Goal: Task Accomplishment & Management: Use online tool/utility

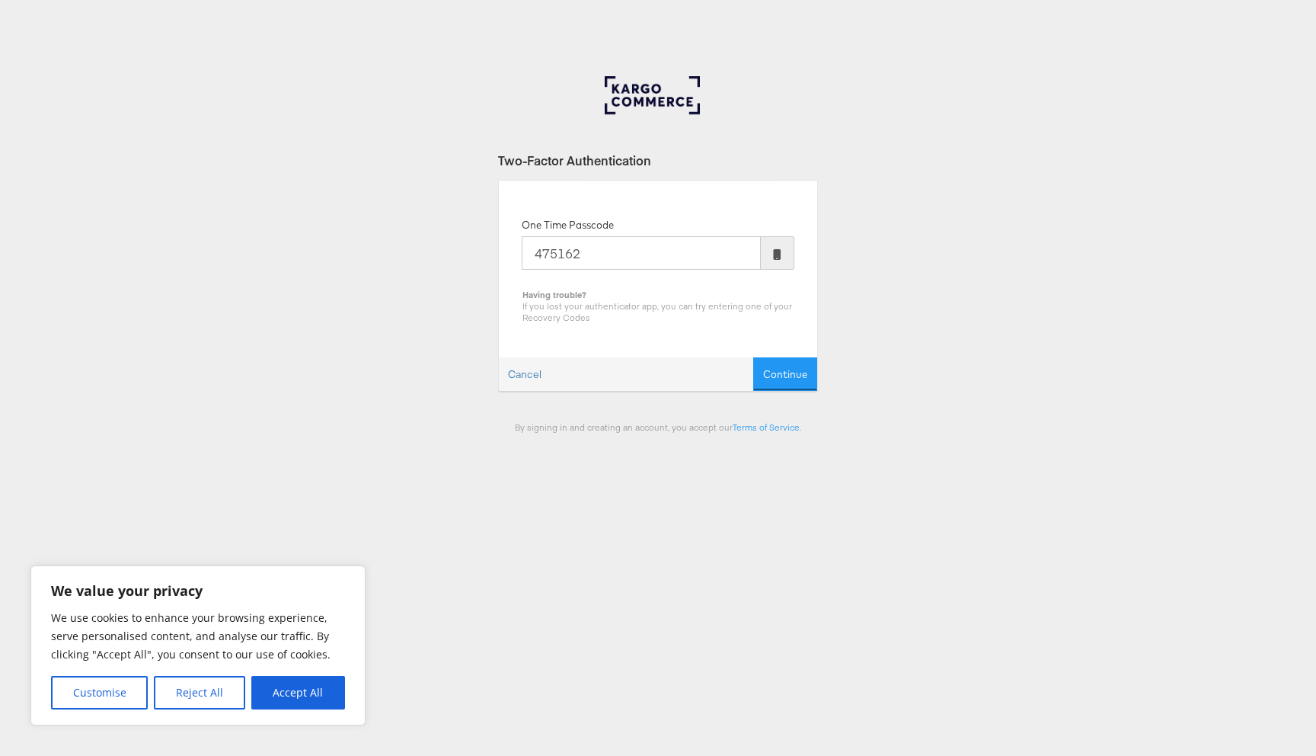
type input "475162"
click at [753, 357] on button "Continue" at bounding box center [785, 374] width 64 height 34
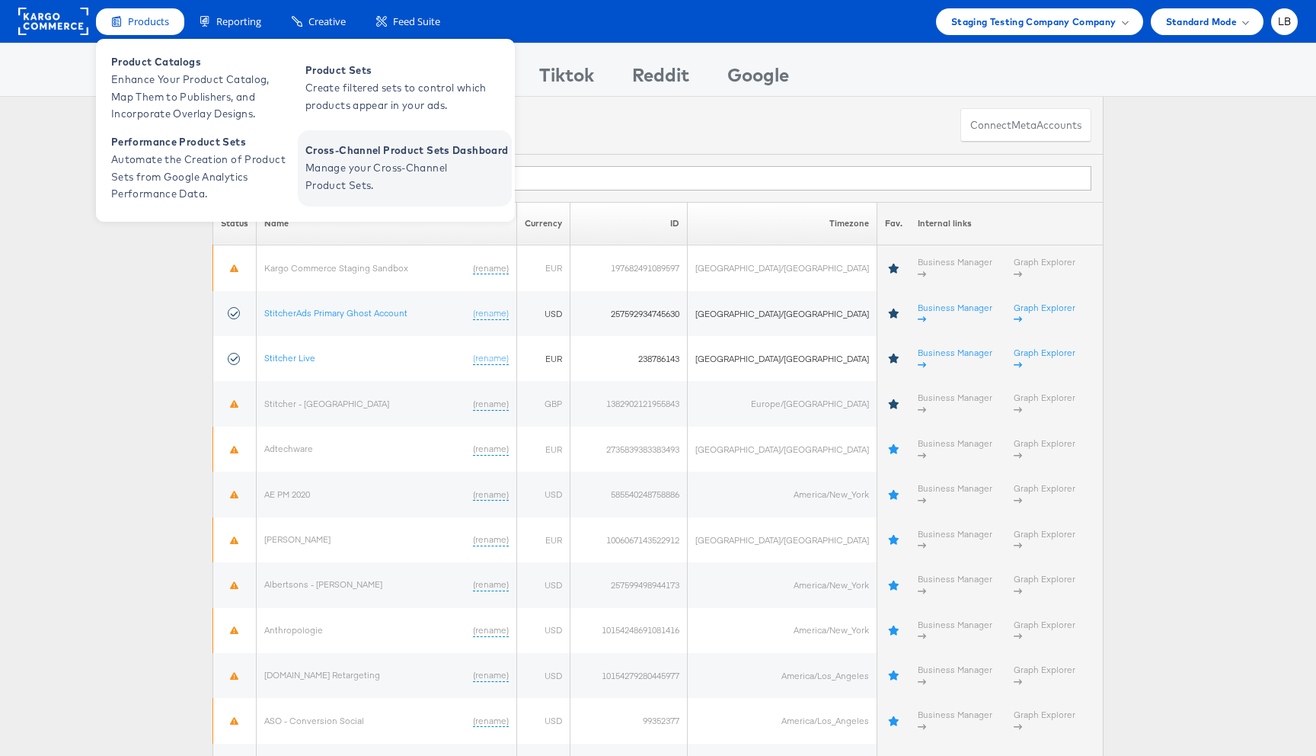
click at [305, 189] on span "Manage your Cross-Channel Product Sets." at bounding box center [396, 176] width 183 height 35
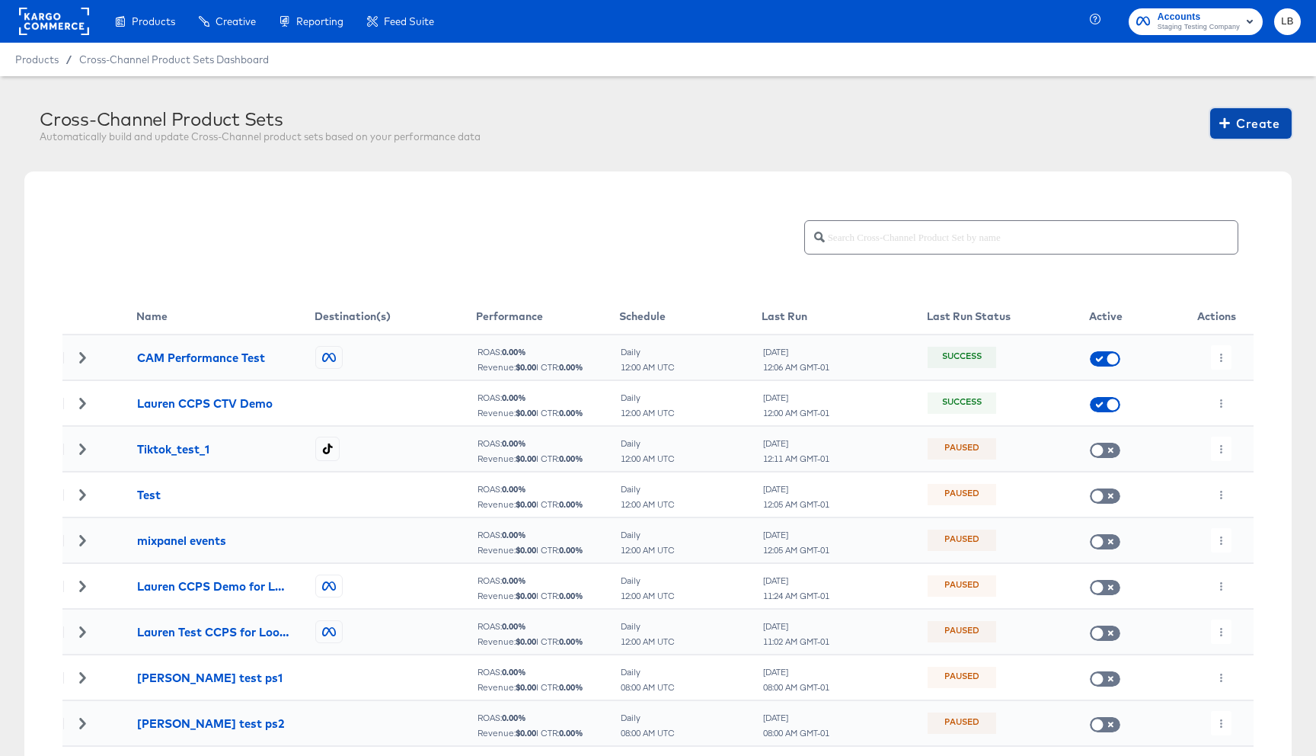
click at [1242, 126] on span "Create" at bounding box center [1250, 123] width 57 height 21
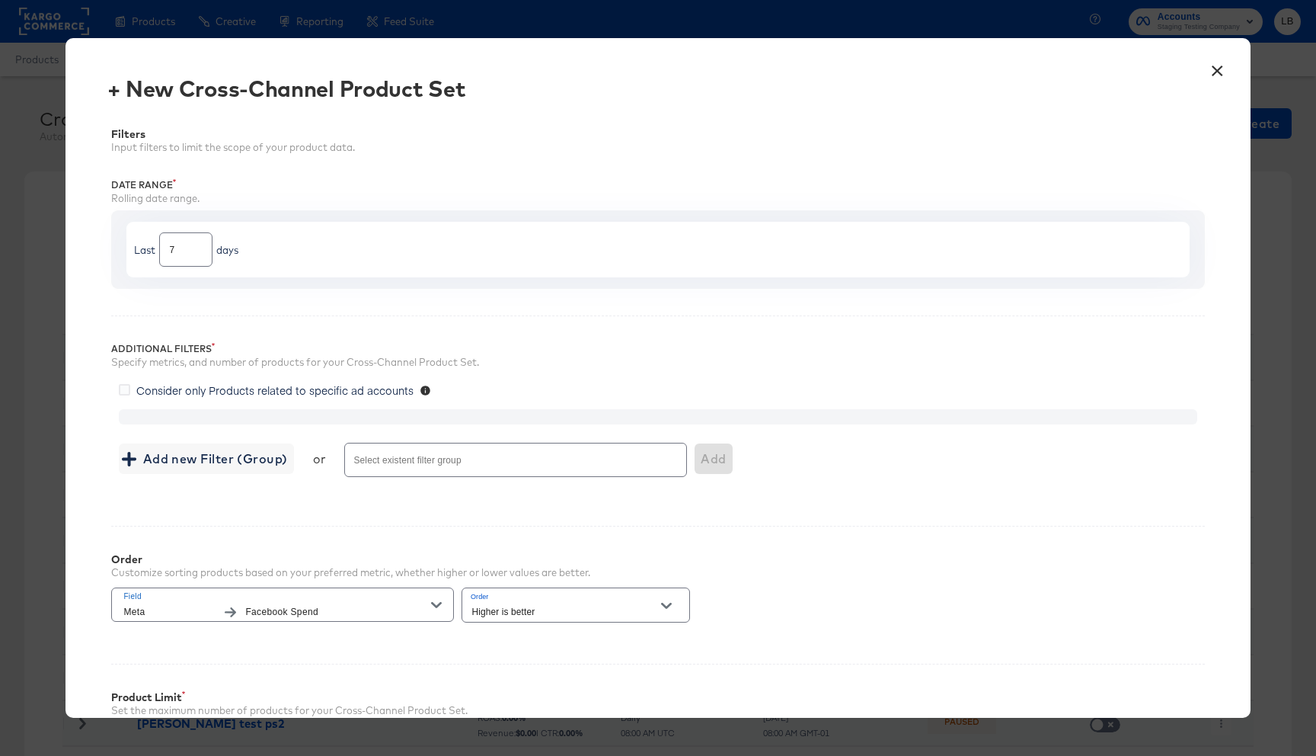
click at [184, 473] on div "Add new Filter (Group) or Select existent filter group Add" at bounding box center [658, 459] width 1078 height 40
click at [192, 470] on button "Add new Filter (Group)" at bounding box center [206, 458] width 174 height 30
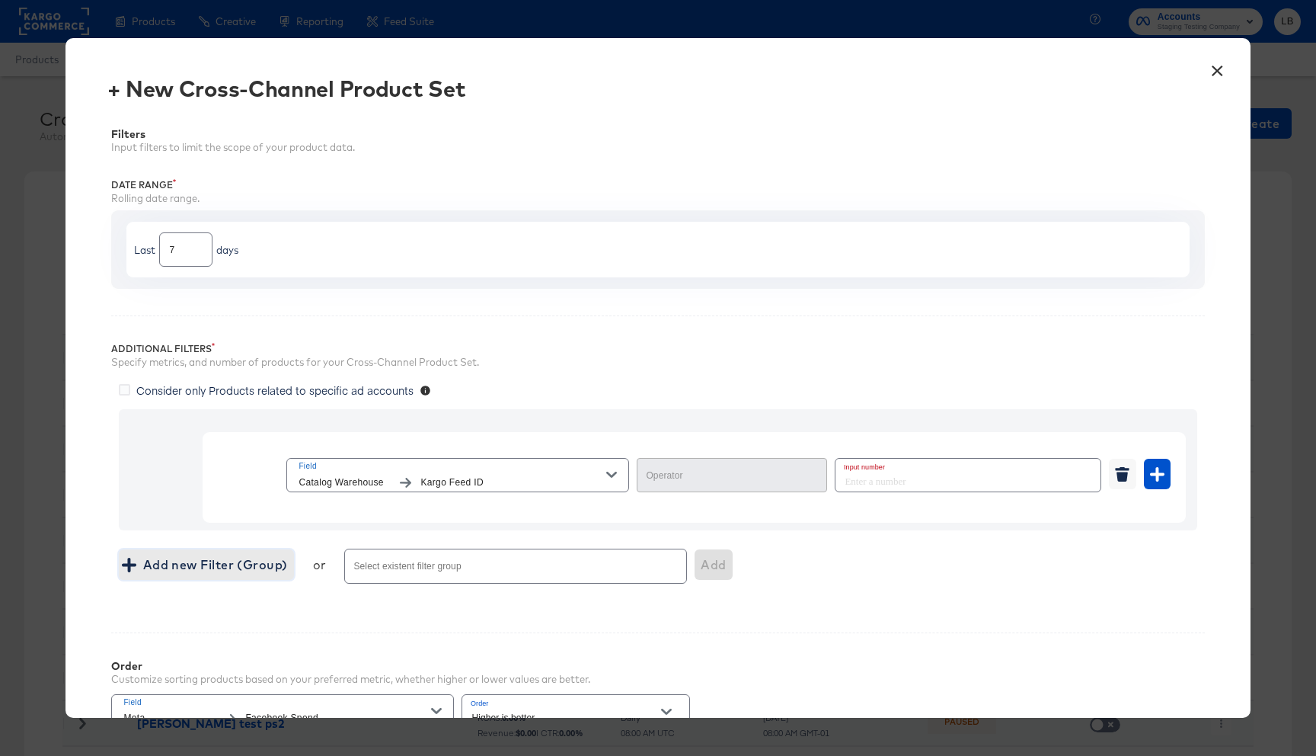
type input "Equal"
click at [484, 475] on span "Kargo Feed ID" at bounding box center [513, 483] width 186 height 16
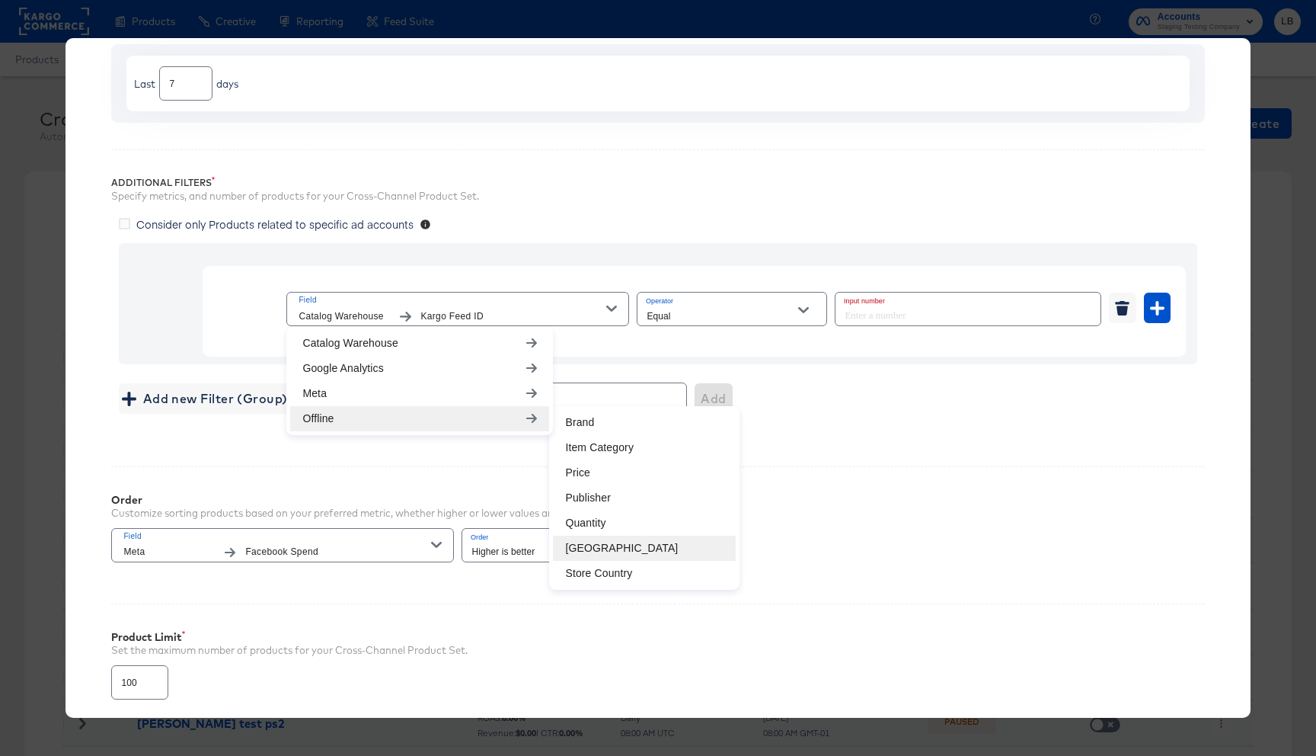
scroll to position [168, 0]
